Goal: Transaction & Acquisition: Purchase product/service

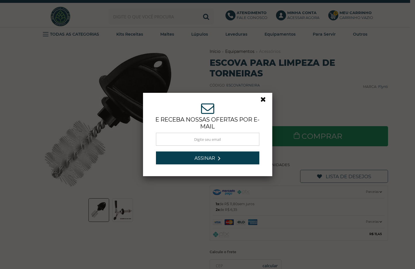
click at [260, 98] on link at bounding box center [265, 101] width 10 height 10
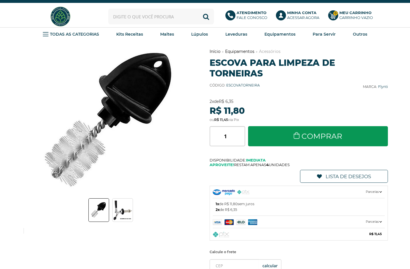
click at [121, 215] on img at bounding box center [122, 209] width 20 height 21
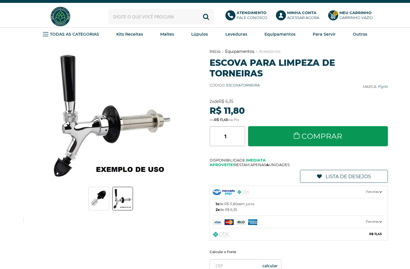
click at [99, 199] on img at bounding box center [99, 198] width 20 height 17
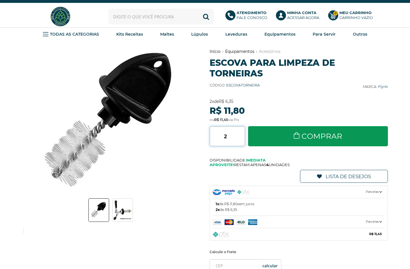
click at [241, 133] on input "2" at bounding box center [227, 136] width 36 height 20
click at [243, 133] on input "3" at bounding box center [227, 136] width 36 height 20
click at [242, 133] on input "4" at bounding box center [227, 136] width 36 height 20
click at [242, 133] on input "5" at bounding box center [227, 136] width 36 height 20
type input "6"
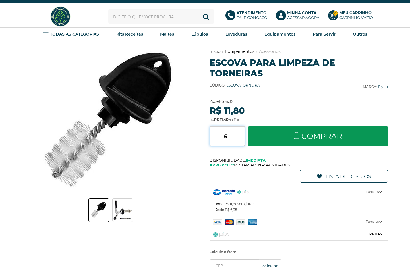
click at [242, 133] on input "6" at bounding box center [227, 136] width 36 height 20
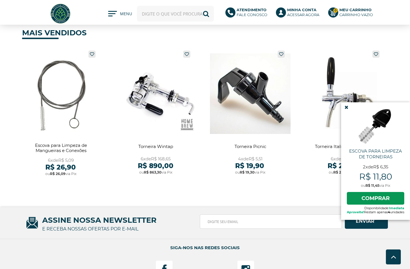
scroll to position [316, 0]
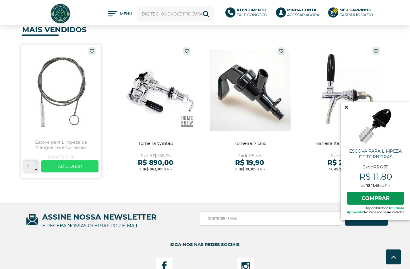
click at [54, 100] on link at bounding box center [61, 110] width 81 height 133
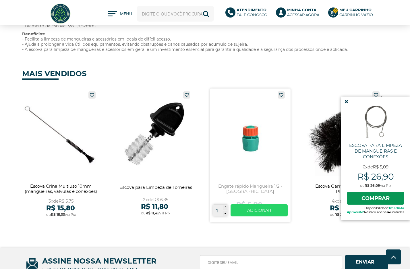
scroll to position [344, 0]
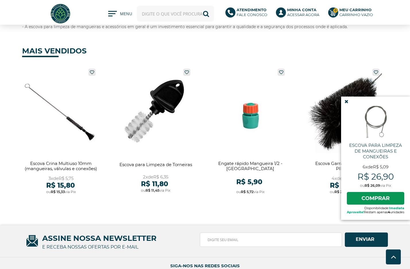
click at [344, 101] on icon at bounding box center [346, 101] width 4 height 5
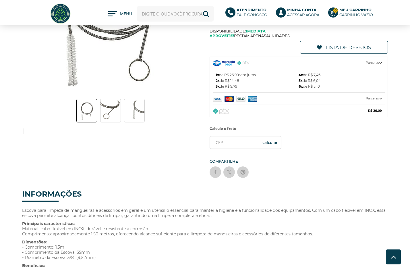
scroll to position [0, 0]
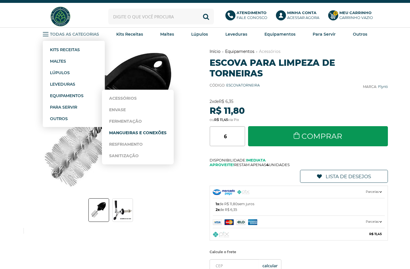
click at [127, 133] on link "Mangueiras e Conexões" at bounding box center [137, 132] width 57 height 11
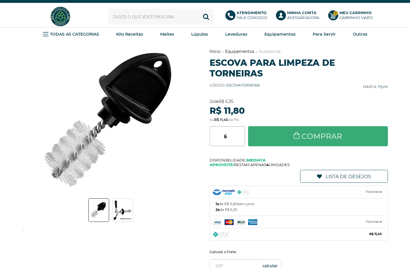
click at [327, 135] on link "Comprar" at bounding box center [318, 136] width 140 height 20
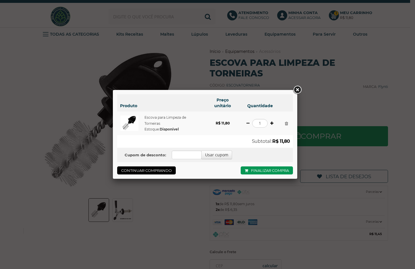
click at [270, 123] on link at bounding box center [271, 123] width 3 height 4
click at [271, 122] on link at bounding box center [271, 123] width 3 height 4
click at [271, 124] on link at bounding box center [271, 123] width 3 height 4
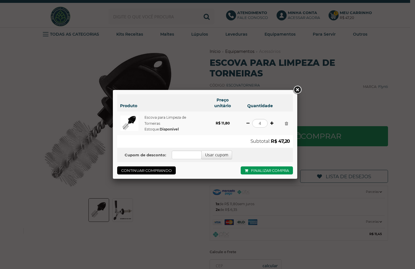
click at [271, 123] on link at bounding box center [271, 123] width 3 height 4
click at [271, 124] on link at bounding box center [271, 123] width 3 height 4
click at [271, 123] on link at bounding box center [271, 123] width 3 height 4
click at [270, 122] on link at bounding box center [271, 123] width 3 height 4
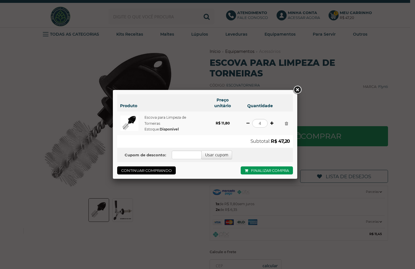
click at [270, 122] on link at bounding box center [271, 123] width 3 height 4
click at [270, 122] on div "4 Atualizar quantidade" at bounding box center [259, 123] width 34 height 9
click at [272, 123] on link at bounding box center [271, 123] width 3 height 4
click at [271, 123] on link at bounding box center [271, 123] width 3 height 4
click at [271, 122] on link at bounding box center [271, 123] width 3 height 4
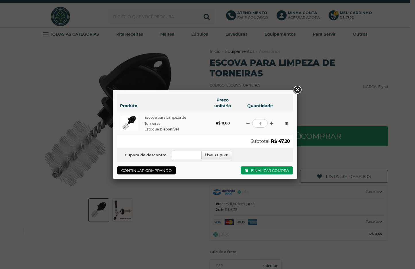
click at [271, 123] on link at bounding box center [271, 123] width 3 height 4
click at [266, 172] on link "Finalizar compra" at bounding box center [266, 170] width 52 height 8
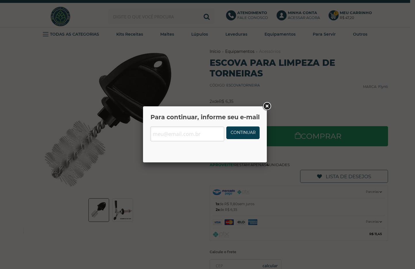
click at [265, 170] on div "Para continuar, informe seu e-mail E-mail Continuar OK Senha Esqueci minha senh…" at bounding box center [207, 134] width 415 height 269
